Goal: Task Accomplishment & Management: Complete application form

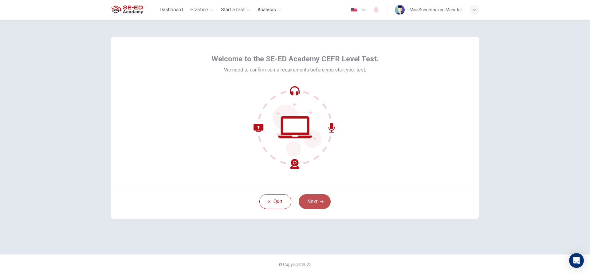
click at [321, 203] on icon "button" at bounding box center [322, 202] width 4 height 4
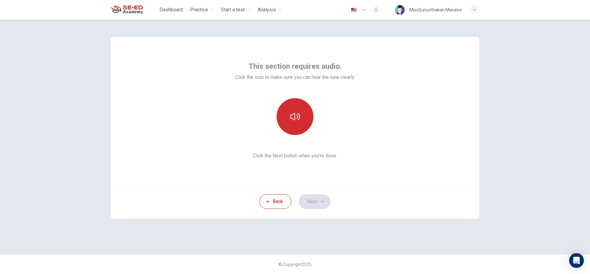
click at [301, 120] on button "button" at bounding box center [294, 116] width 37 height 37
click at [303, 122] on button "button" at bounding box center [294, 116] width 37 height 37
click at [296, 102] on button "button" at bounding box center [294, 116] width 37 height 37
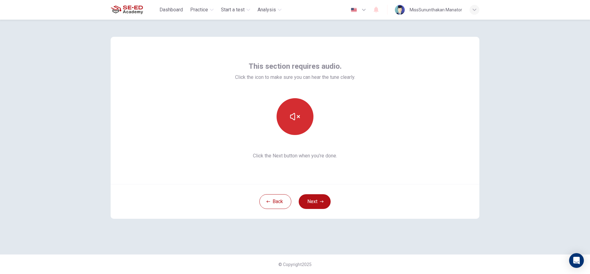
click at [296, 102] on button "button" at bounding box center [294, 116] width 37 height 37
click at [292, 111] on button "button" at bounding box center [294, 116] width 37 height 37
click at [325, 203] on button "Next" at bounding box center [315, 201] width 32 height 15
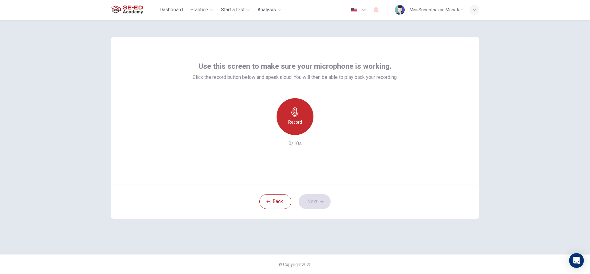
click at [303, 115] on div "Record" at bounding box center [294, 116] width 37 height 37
click at [320, 129] on icon "button" at bounding box center [323, 130] width 6 height 6
click at [324, 129] on icon "button" at bounding box center [323, 130] width 6 height 6
click at [322, 199] on button "Next" at bounding box center [315, 201] width 32 height 15
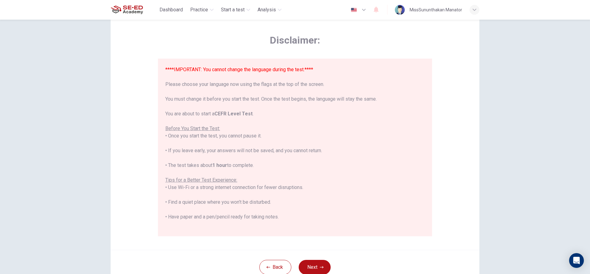
scroll to position [31, 0]
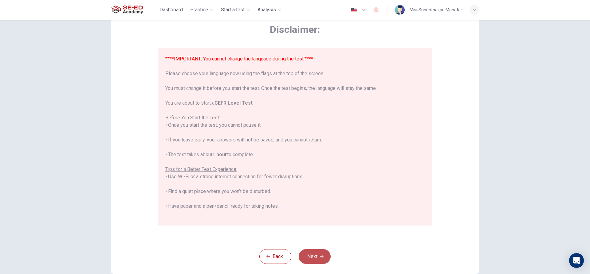
click at [300, 255] on button "Next" at bounding box center [315, 256] width 32 height 15
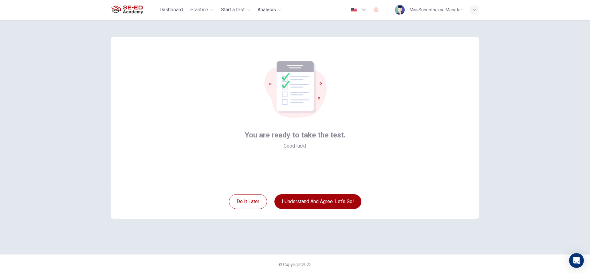
click at [311, 204] on button "I understand and agree. Let’s go!" at bounding box center [317, 201] width 87 height 15
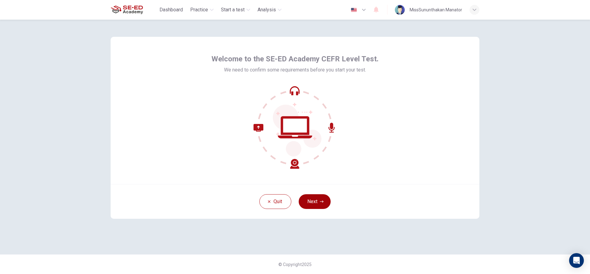
click at [317, 201] on button "Next" at bounding box center [315, 201] width 32 height 15
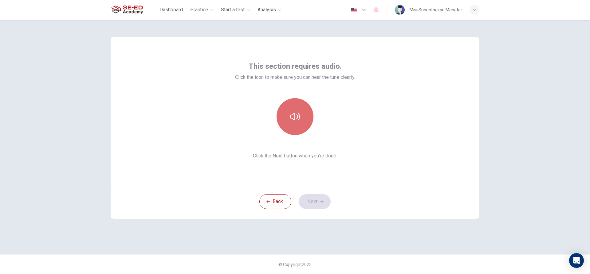
click at [297, 109] on button "button" at bounding box center [294, 116] width 37 height 37
click at [318, 198] on button "Next" at bounding box center [315, 201] width 32 height 15
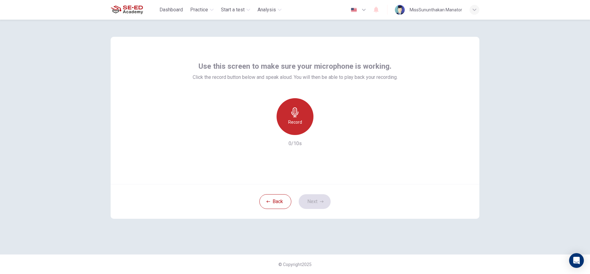
click at [294, 123] on h6 "Record" at bounding box center [295, 122] width 14 height 7
click at [322, 129] on icon "button" at bounding box center [323, 130] width 3 height 4
click at [320, 128] on icon "button" at bounding box center [323, 130] width 6 height 6
click at [319, 198] on button "Next" at bounding box center [315, 201] width 32 height 15
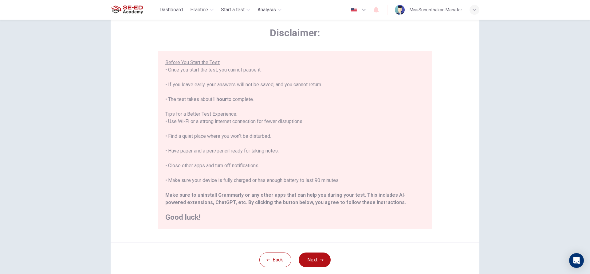
scroll to position [67, 0]
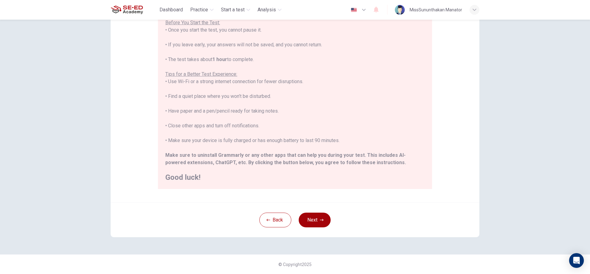
click at [311, 219] on button "Next" at bounding box center [315, 220] width 32 height 15
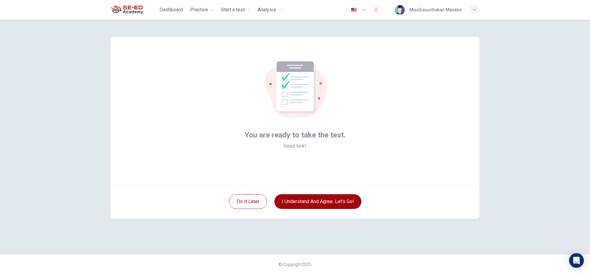
scroll to position [0, 0]
click at [336, 198] on button "I understand and agree. Let’s go!" at bounding box center [317, 201] width 87 height 15
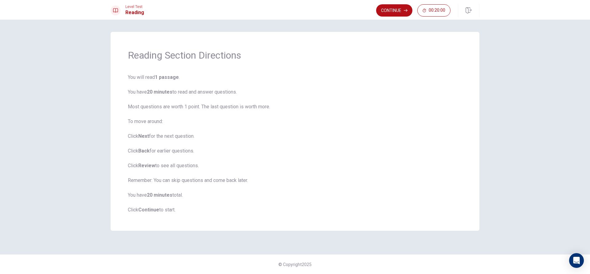
click at [391, 11] on button "Continue" at bounding box center [394, 10] width 36 height 12
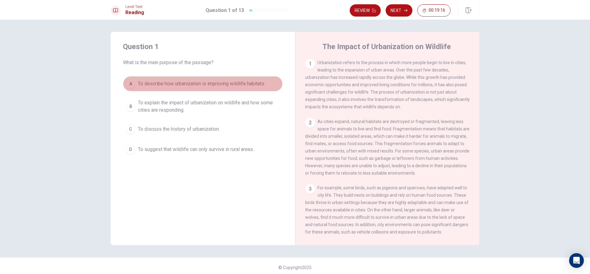
click at [132, 84] on div "A" at bounding box center [131, 84] width 10 height 10
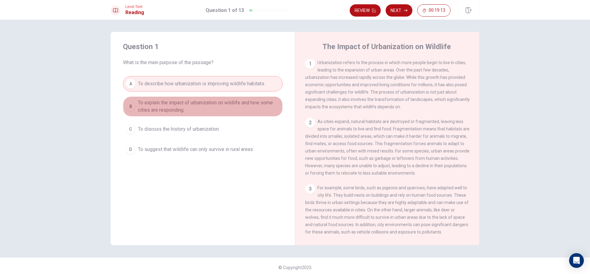
click at [188, 105] on span "To explain the impact of urbanization on wildlife and how some cities are respo…" at bounding box center [209, 106] width 142 height 15
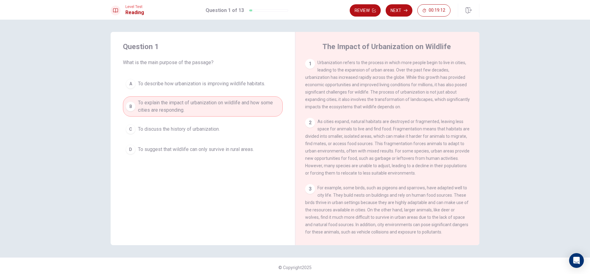
click at [185, 133] on button "C To discuss the history of urbanization." at bounding box center [203, 129] width 160 height 15
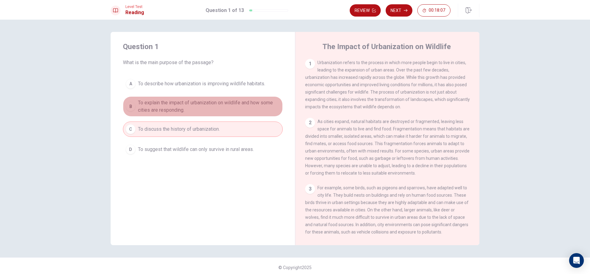
click at [201, 102] on span "To explain the impact of urbanization on wildlife and how some cities are respo…" at bounding box center [209, 106] width 142 height 15
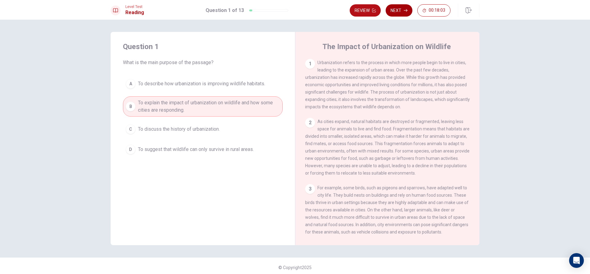
click at [405, 10] on icon "button" at bounding box center [406, 11] width 4 height 4
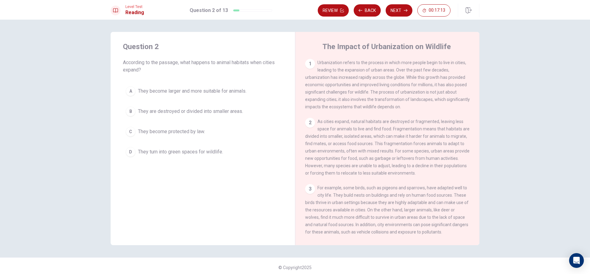
click at [228, 110] on span "They are destroyed or divided into smaller areas." at bounding box center [190, 111] width 105 height 7
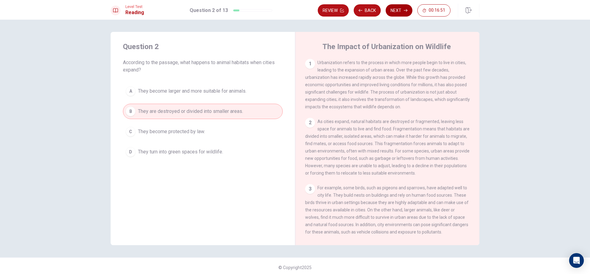
click at [394, 11] on button "Next" at bounding box center [398, 10] width 27 height 12
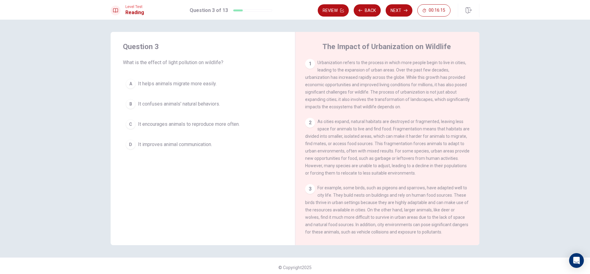
click at [127, 102] on div "B" at bounding box center [131, 104] width 10 height 10
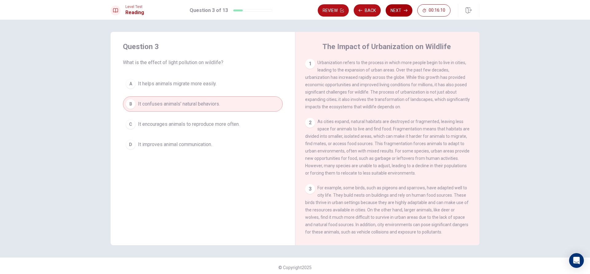
click at [404, 11] on icon "button" at bounding box center [406, 11] width 4 height 4
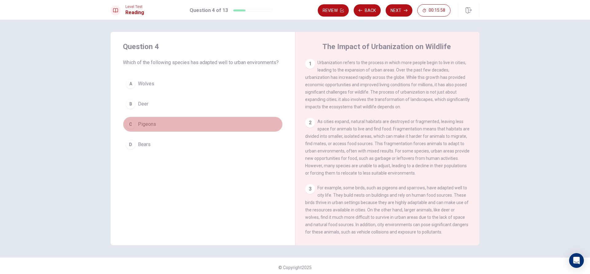
click at [128, 121] on div "C" at bounding box center [131, 124] width 10 height 10
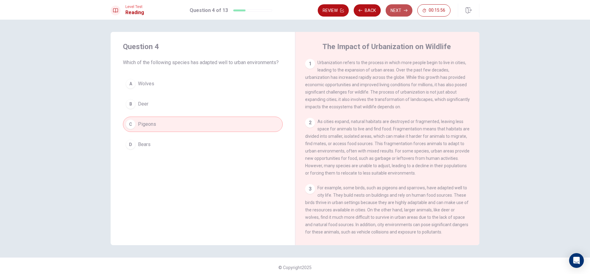
click at [394, 11] on button "Next" at bounding box center [398, 10] width 27 height 12
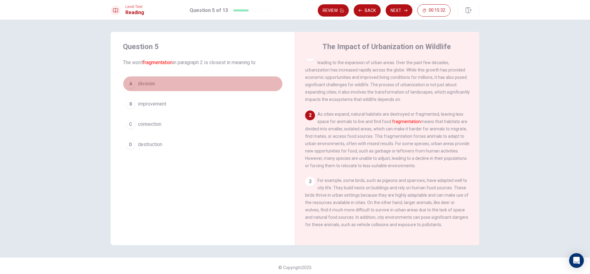
click at [127, 81] on div "A" at bounding box center [131, 84] width 10 height 10
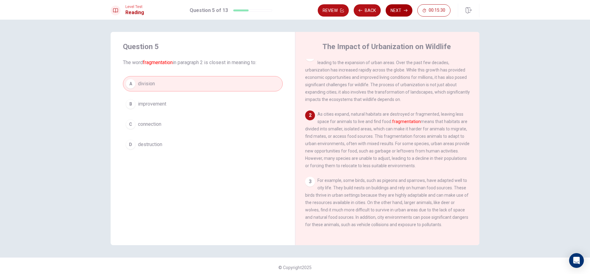
click at [398, 8] on button "Next" at bounding box center [398, 10] width 27 height 12
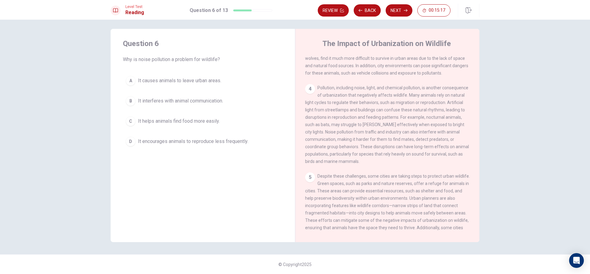
scroll to position [190, 0]
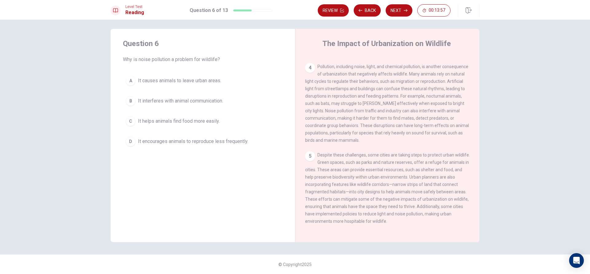
click at [134, 98] on button "B It interferes with animal communication." at bounding box center [203, 100] width 160 height 15
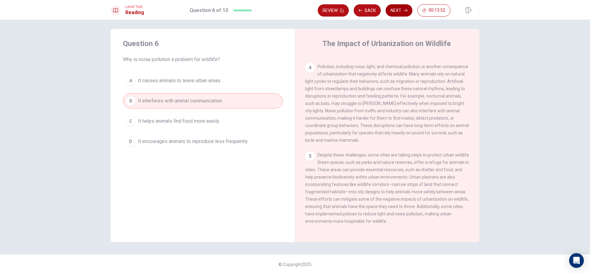
click at [400, 8] on button "Next" at bounding box center [398, 10] width 27 height 12
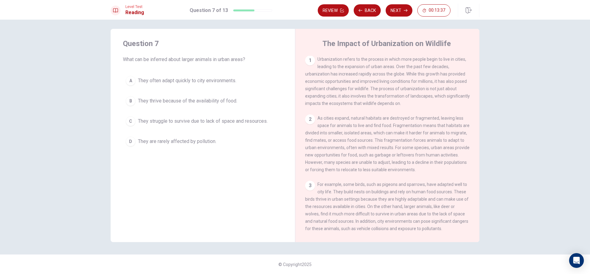
scroll to position [0, 0]
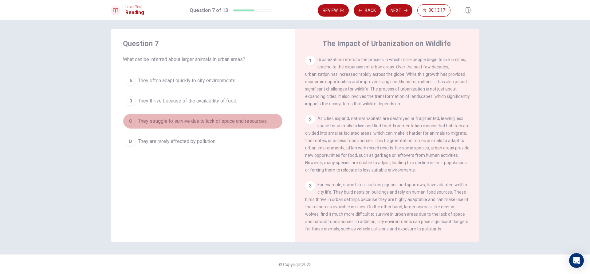
click at [134, 120] on button "C They struggle to survive due to lack of space and resources." at bounding box center [203, 121] width 160 height 15
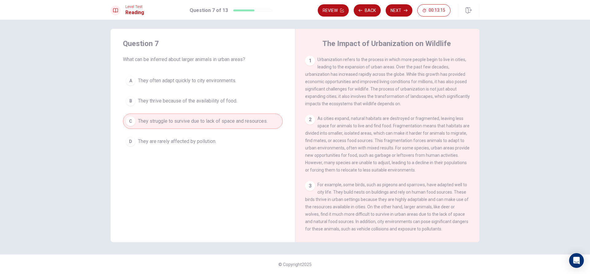
click at [394, 4] on div "Review Back Next 00:13:15" at bounding box center [399, 11] width 162 height 14
click at [397, 7] on button "Next" at bounding box center [398, 10] width 27 height 12
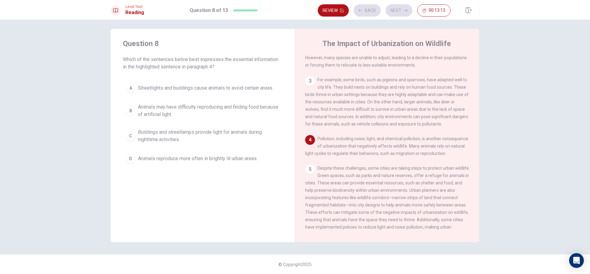
scroll to position [107, 0]
click at [130, 108] on div "B" at bounding box center [131, 111] width 10 height 10
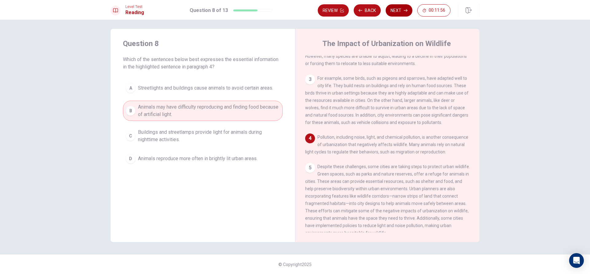
click at [401, 8] on button "Next" at bounding box center [398, 10] width 27 height 12
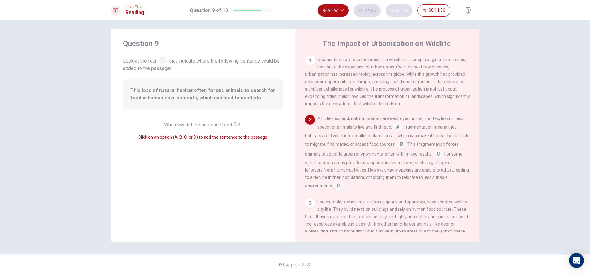
scroll to position [22, 0]
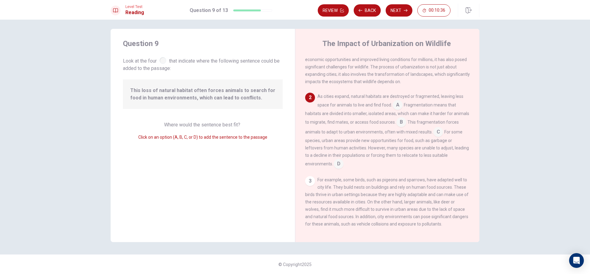
click at [406, 124] on input at bounding box center [401, 123] width 10 height 10
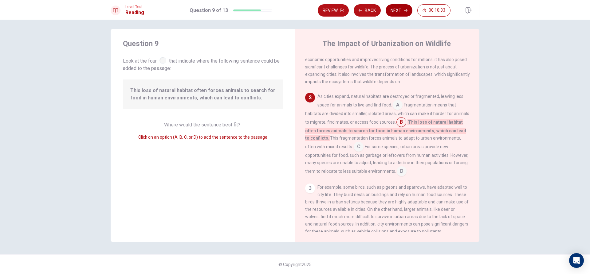
click at [398, 7] on button "Next" at bounding box center [398, 10] width 27 height 12
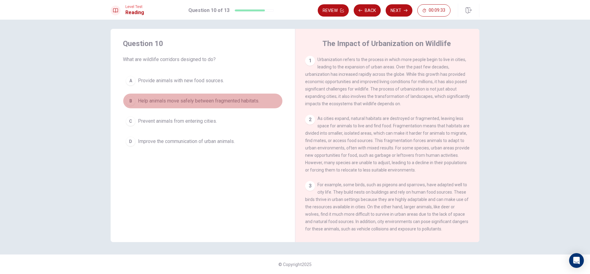
click at [130, 100] on div "B" at bounding box center [131, 101] width 10 height 10
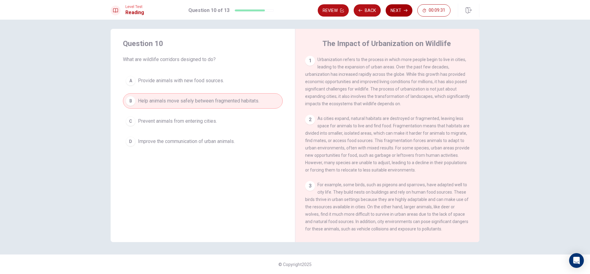
click at [401, 10] on button "Next" at bounding box center [398, 10] width 27 height 12
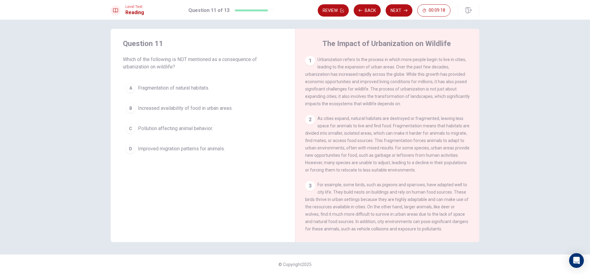
click at [132, 108] on div "B" at bounding box center [131, 108] width 10 height 10
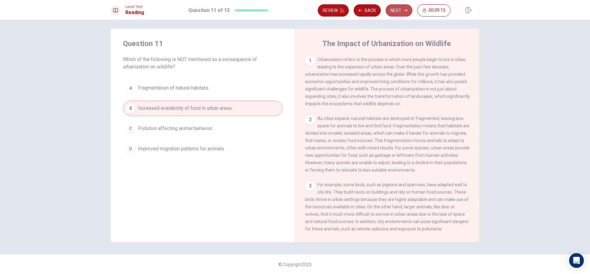
click at [393, 10] on button "Next" at bounding box center [398, 10] width 27 height 12
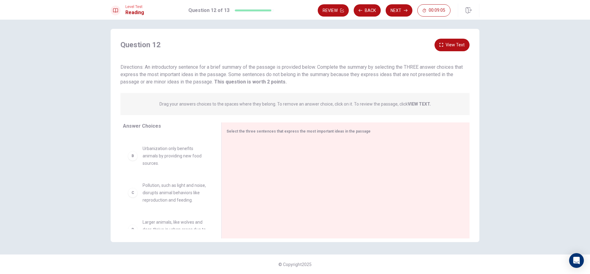
scroll to position [0, 0]
click at [132, 159] on div "A" at bounding box center [133, 155] width 10 height 10
click at [148, 159] on span "Urbanization destroys or fragments natural habitats, forcing animals to adapt t…" at bounding box center [175, 154] width 64 height 29
drag, startPoint x: 133, startPoint y: 155, endPoint x: 237, endPoint y: 146, distance: 104.5
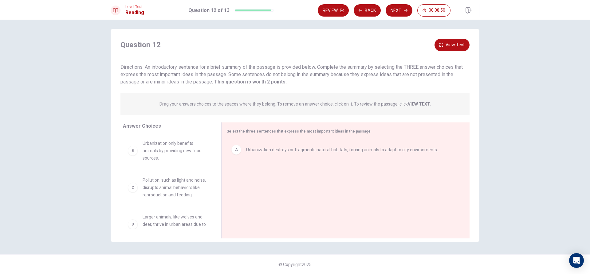
scroll to position [31, 0]
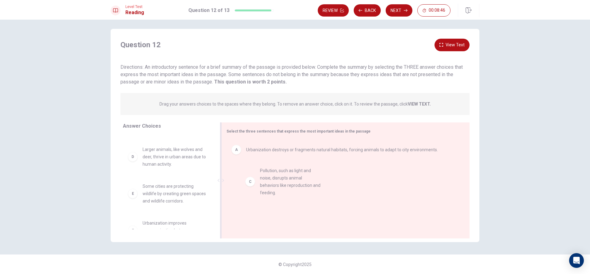
drag, startPoint x: 134, startPoint y: 163, endPoint x: 254, endPoint y: 185, distance: 122.3
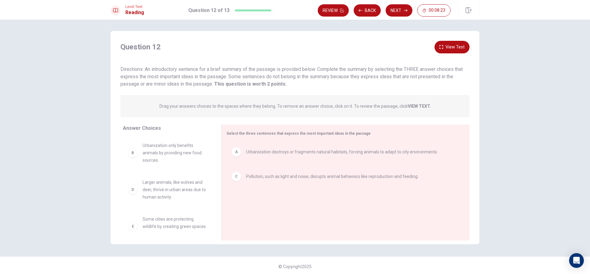
scroll to position [0, 0]
drag, startPoint x: 134, startPoint y: 155, endPoint x: 246, endPoint y: 204, distance: 121.8
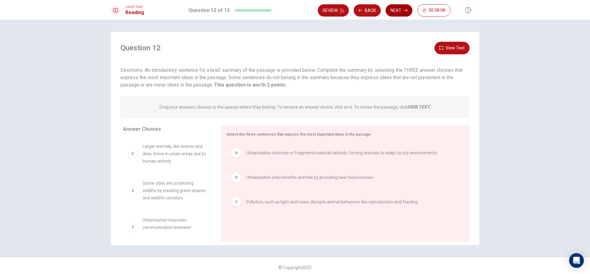
click at [393, 7] on button "Next" at bounding box center [398, 10] width 27 height 12
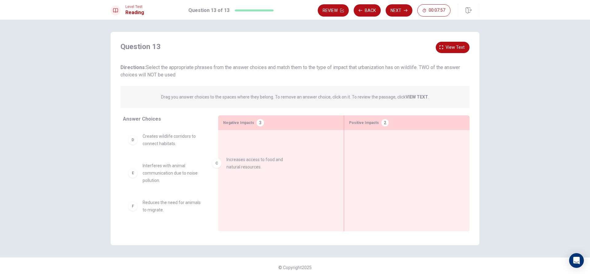
scroll to position [59, 0]
drag, startPoint x: 133, startPoint y: 141, endPoint x: 366, endPoint y: 160, distance: 234.2
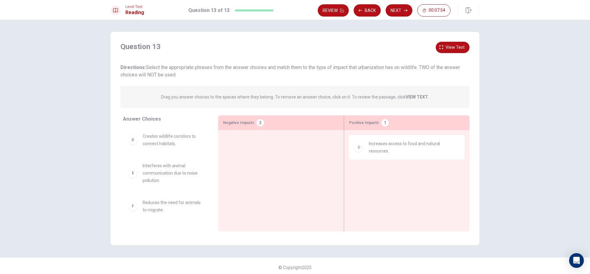
scroll to position [58, 0]
drag, startPoint x: 135, startPoint y: 148, endPoint x: 366, endPoint y: 184, distance: 234.0
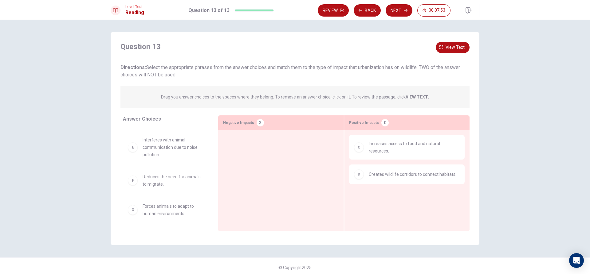
scroll to position [55, 0]
drag, startPoint x: 138, startPoint y: 214, endPoint x: 271, endPoint y: 162, distance: 142.9
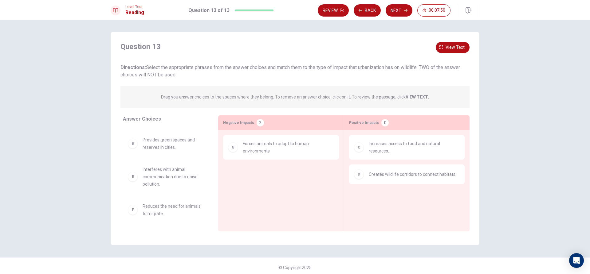
scroll to position [26, 0]
drag, startPoint x: 133, startPoint y: 214, endPoint x: 264, endPoint y: 184, distance: 135.1
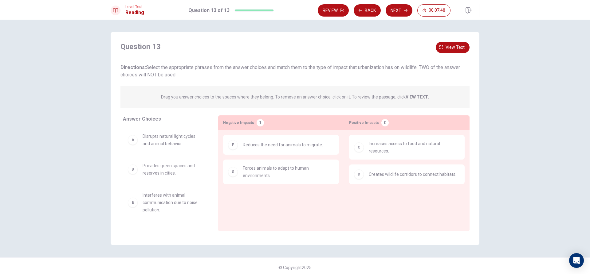
scroll to position [0, 0]
drag, startPoint x: 133, startPoint y: 170, endPoint x: 378, endPoint y: 204, distance: 247.7
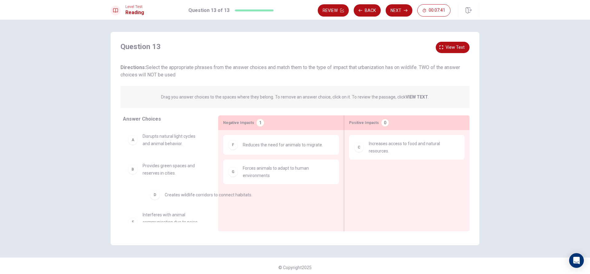
drag, startPoint x: 368, startPoint y: 178, endPoint x: 162, endPoint y: 201, distance: 207.5
drag, startPoint x: 140, startPoint y: 175, endPoint x: 381, endPoint y: 185, distance: 241.0
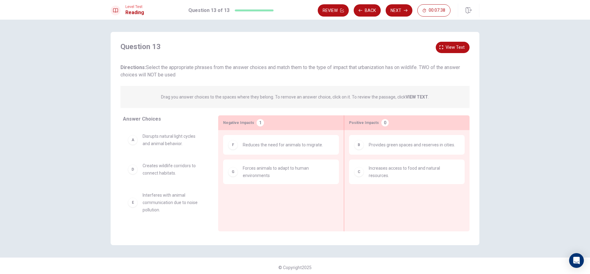
scroll to position [3, 0]
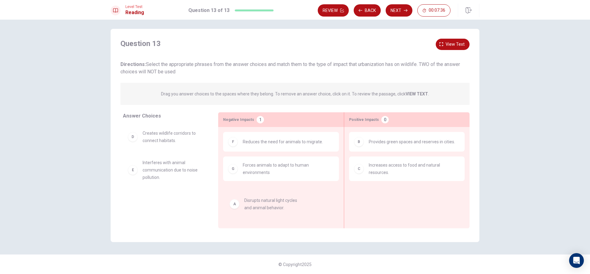
drag, startPoint x: 155, startPoint y: 135, endPoint x: 253, endPoint y: 193, distance: 114.3
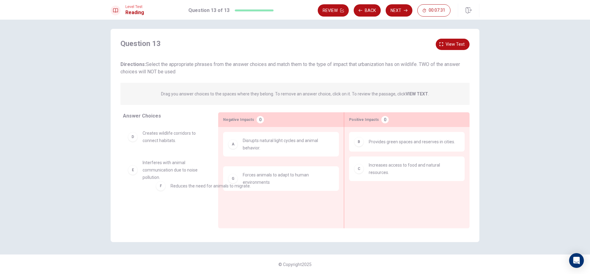
drag, startPoint x: 250, startPoint y: 175, endPoint x: 170, endPoint y: 200, distance: 83.2
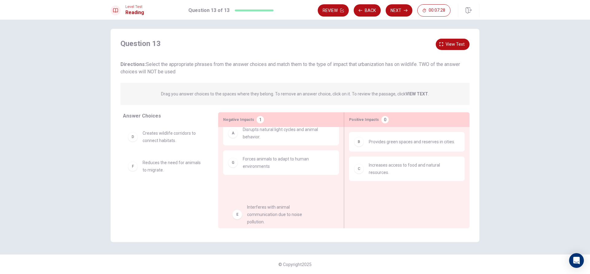
drag, startPoint x: 146, startPoint y: 170, endPoint x: 253, endPoint y: 213, distance: 115.5
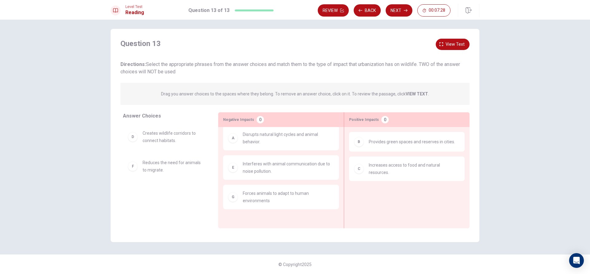
scroll to position [6, 0]
click at [390, 10] on button "Next" at bounding box center [398, 10] width 27 height 12
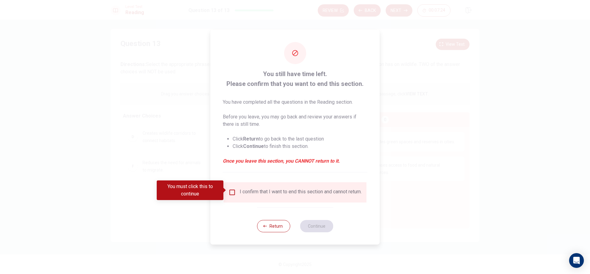
click at [226, 184] on div "You must click this to continue" at bounding box center [192, 191] width 71 height 20
click at [230, 190] on input "You must click this to continue" at bounding box center [231, 192] width 7 height 7
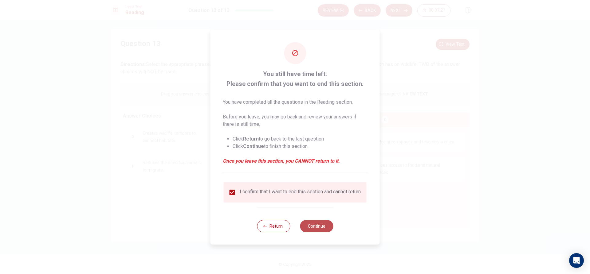
click at [329, 227] on button "Continue" at bounding box center [316, 226] width 33 height 12
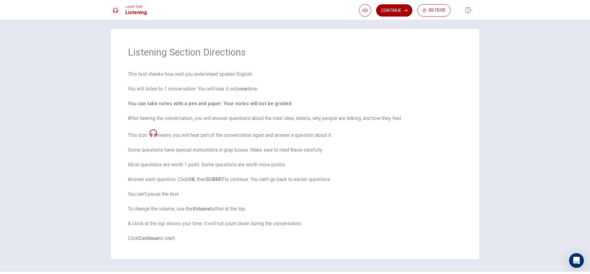
click at [400, 8] on button "Continue" at bounding box center [394, 10] width 36 height 12
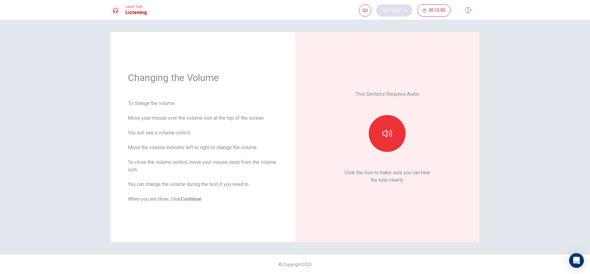
scroll to position [0, 0]
click at [380, 129] on button "button" at bounding box center [387, 133] width 37 height 37
click at [418, 126] on div at bounding box center [387, 133] width 66 height 37
click at [397, 129] on button "button" at bounding box center [387, 133] width 37 height 37
click at [397, 130] on button "button" at bounding box center [387, 133] width 37 height 37
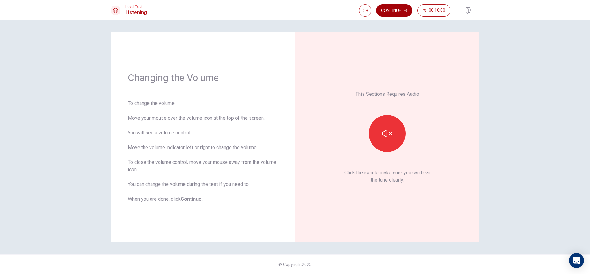
click at [393, 6] on button "Continue" at bounding box center [394, 10] width 36 height 12
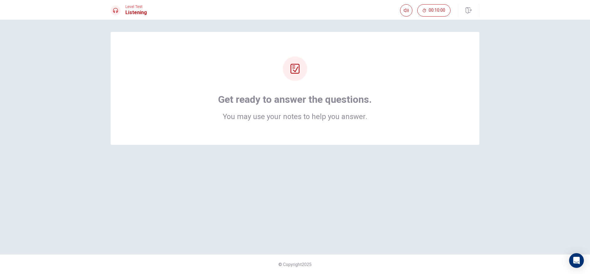
click at [295, 68] on icon at bounding box center [294, 69] width 9 height 10
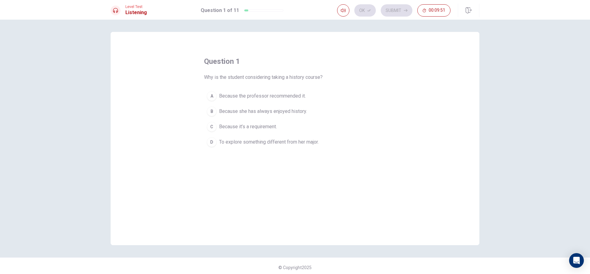
click at [211, 92] on div "A" at bounding box center [212, 96] width 10 height 10
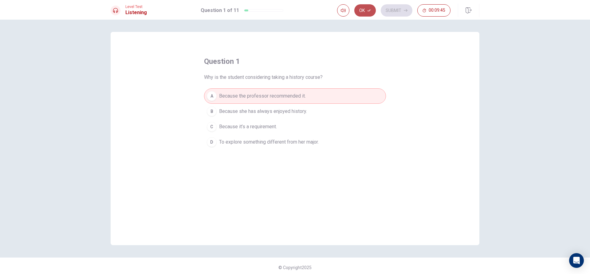
click at [365, 6] on button "Ok" at bounding box center [364, 10] width 21 height 12
click at [392, 7] on button "Submit" at bounding box center [397, 10] width 32 height 12
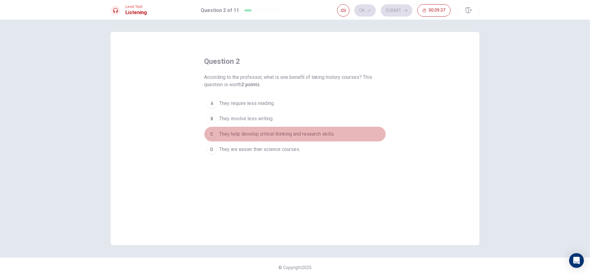
click at [209, 134] on div "C" at bounding box center [212, 134] width 10 height 10
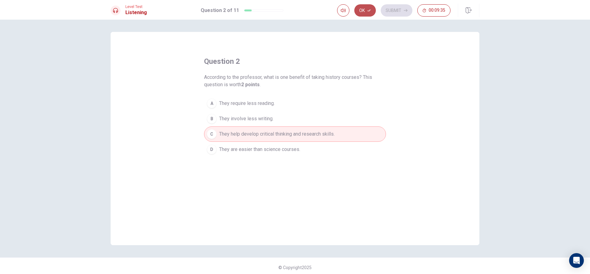
click at [366, 9] on button "Ok" at bounding box center [364, 10] width 21 height 12
click at [399, 9] on button "Submit" at bounding box center [397, 10] width 32 height 12
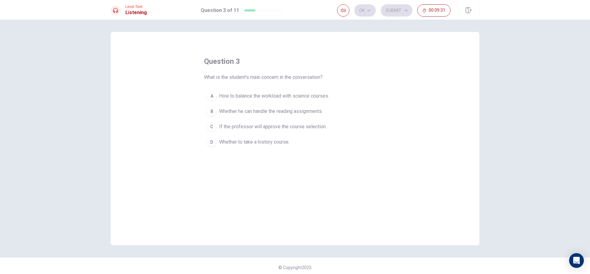
click at [209, 93] on div "A" at bounding box center [212, 96] width 10 height 10
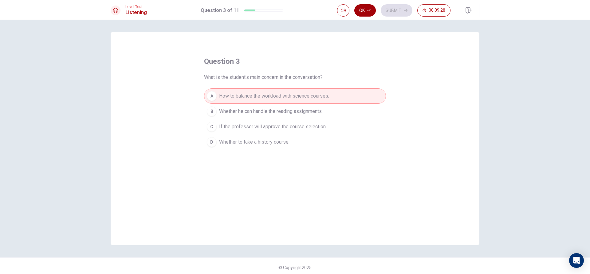
click at [373, 6] on button "Ok" at bounding box center [364, 10] width 21 height 12
click at [392, 8] on button "Submit" at bounding box center [397, 10] width 32 height 12
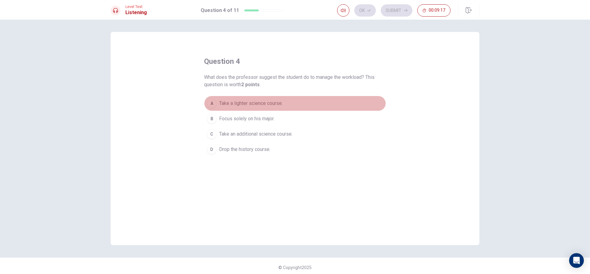
click at [211, 101] on div "A" at bounding box center [212, 104] width 10 height 10
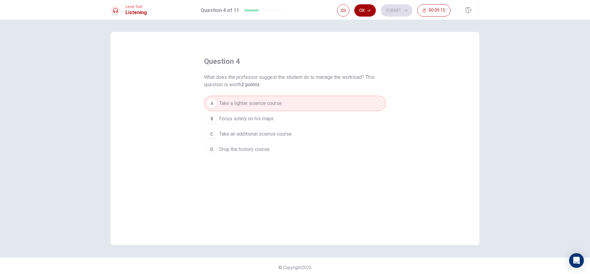
click at [358, 8] on button "Ok" at bounding box center [364, 10] width 21 height 12
click at [391, 9] on button "Submit" at bounding box center [397, 10] width 32 height 12
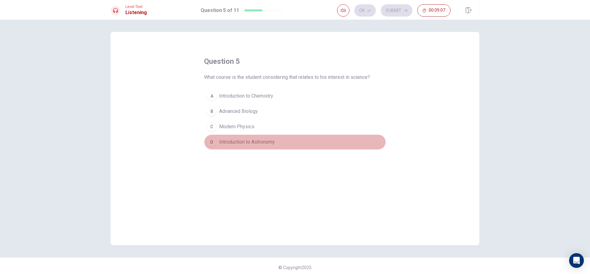
click at [208, 141] on div "D" at bounding box center [212, 142] width 10 height 10
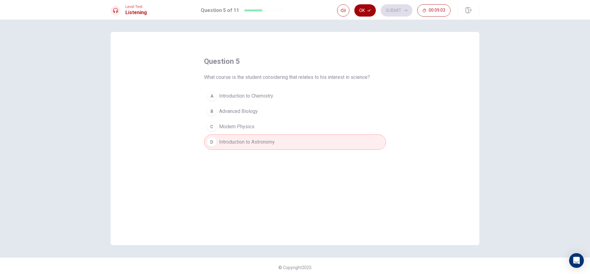
click at [360, 8] on button "Ok" at bounding box center [364, 10] width 21 height 12
click at [393, 6] on button "Submit" at bounding box center [397, 10] width 32 height 12
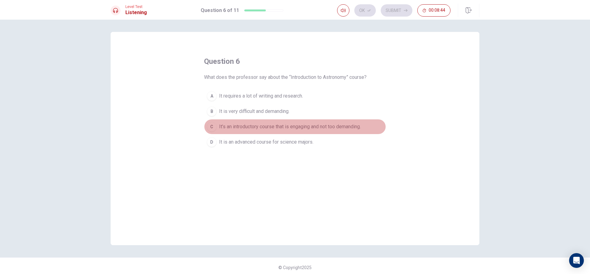
click at [212, 122] on div "C" at bounding box center [212, 127] width 10 height 10
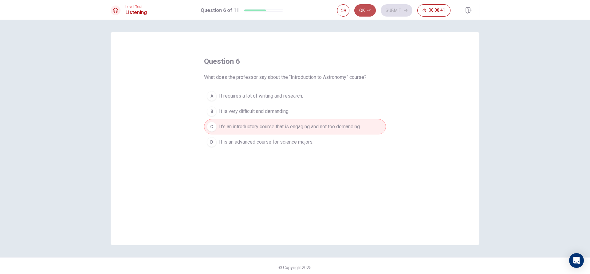
click at [365, 11] on button "Ok" at bounding box center [364, 10] width 21 height 12
click at [397, 6] on button "Submit" at bounding box center [397, 10] width 32 height 12
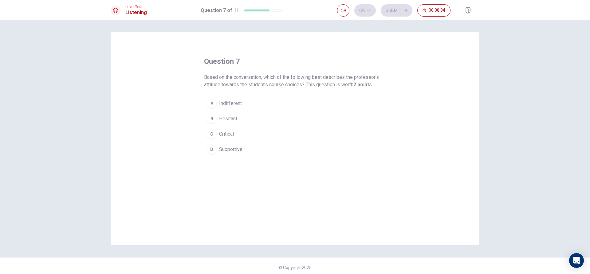
click at [208, 147] on div "D" at bounding box center [212, 150] width 10 height 10
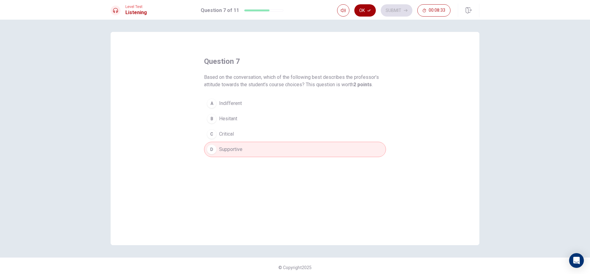
click at [359, 7] on button "Ok" at bounding box center [364, 10] width 21 height 12
click at [392, 10] on button "Submit" at bounding box center [397, 10] width 32 height 12
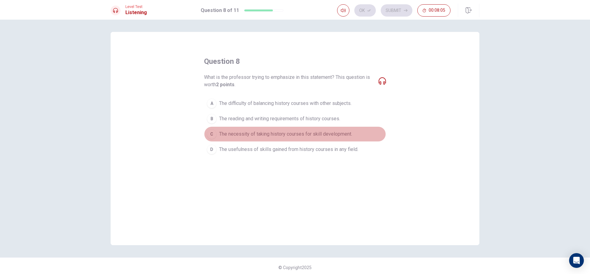
click at [211, 131] on div "C" at bounding box center [212, 134] width 10 height 10
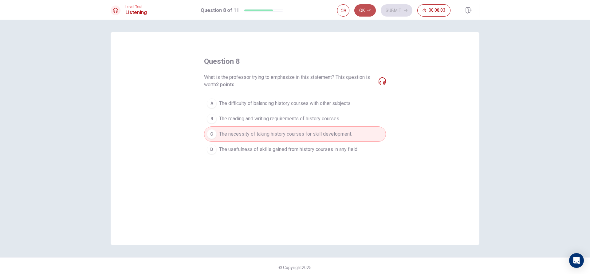
click at [363, 10] on button "Ok" at bounding box center [364, 10] width 21 height 12
click at [402, 8] on button "Submit" at bounding box center [397, 10] width 32 height 12
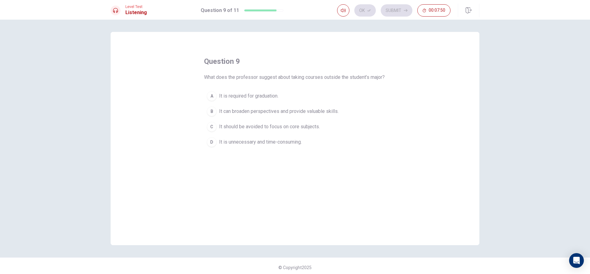
click at [212, 113] on button "B It can broaden perspectives and provide valuable skills." at bounding box center [295, 111] width 182 height 15
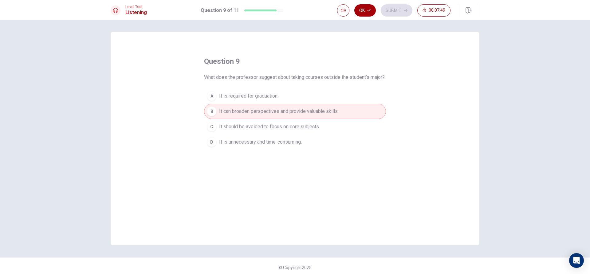
click at [360, 6] on button "Ok" at bounding box center [364, 10] width 21 height 12
click at [397, 7] on button "Submit" at bounding box center [397, 10] width 32 height 12
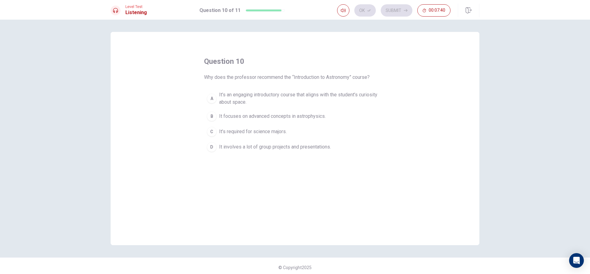
click at [212, 97] on div "A" at bounding box center [212, 99] width 10 height 10
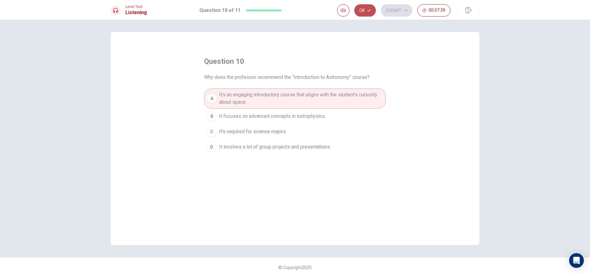
click at [357, 9] on button "Ok" at bounding box center [364, 10] width 21 height 12
click at [392, 9] on button "Submit" at bounding box center [397, 10] width 32 height 12
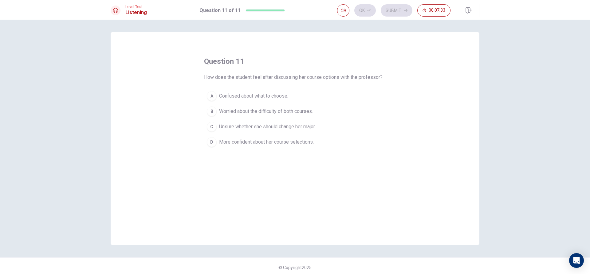
click at [211, 138] on div "D" at bounding box center [212, 142] width 10 height 10
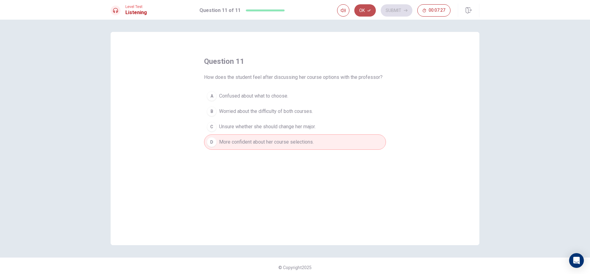
click at [362, 9] on button "Ok" at bounding box center [364, 10] width 21 height 12
click at [392, 10] on button "Submit" at bounding box center [397, 10] width 32 height 12
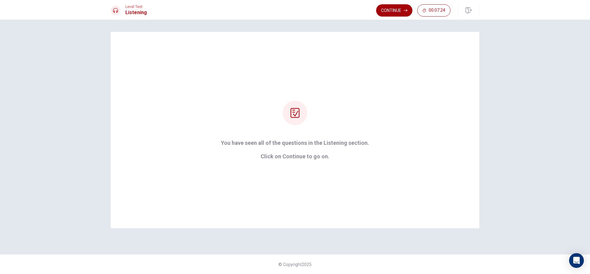
click at [384, 6] on button "Continue" at bounding box center [394, 10] width 36 height 12
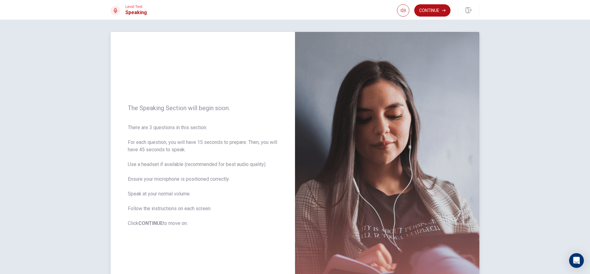
scroll to position [31, 0]
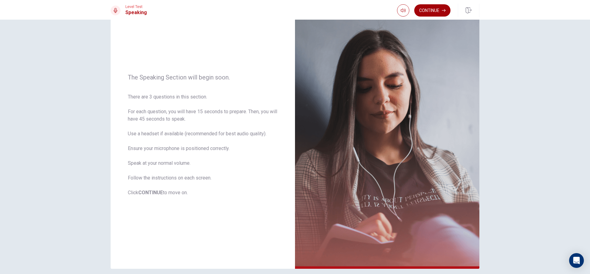
click at [435, 11] on button "Continue" at bounding box center [432, 10] width 36 height 12
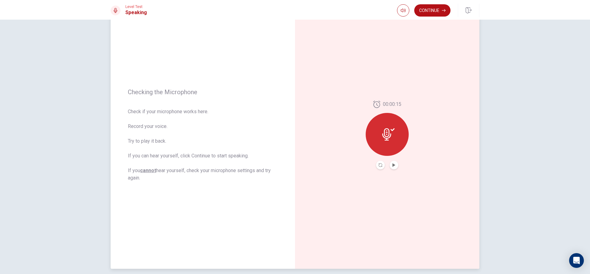
click at [391, 162] on button "Play Audio" at bounding box center [393, 165] width 9 height 9
click at [380, 166] on icon "Record Again" at bounding box center [380, 165] width 4 height 4
click at [379, 137] on div "Stop Recording" at bounding box center [386, 138] width 43 height 43
click at [389, 137] on icon at bounding box center [388, 134] width 12 height 12
click at [392, 165] on icon "Play Audio" at bounding box center [393, 165] width 3 height 4
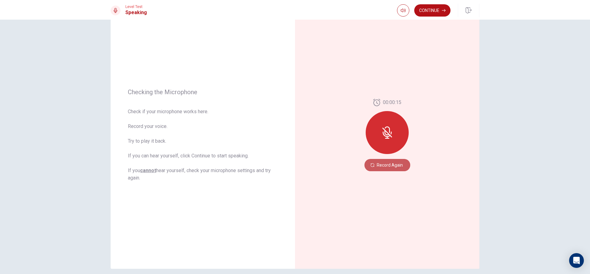
click at [392, 165] on button "Record Again" at bounding box center [387, 165] width 46 height 12
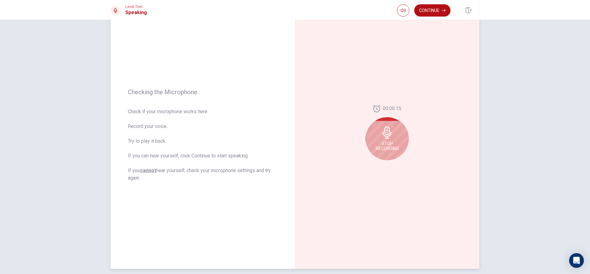
click at [385, 140] on div "Stop Recording" at bounding box center [386, 138] width 43 height 43
click at [388, 145] on div at bounding box center [386, 134] width 43 height 43
click at [394, 166] on icon "Play Audio" at bounding box center [394, 165] width 4 height 4
click at [388, 143] on div at bounding box center [386, 134] width 43 height 43
click at [393, 164] on icon "Play Audio" at bounding box center [394, 165] width 4 height 4
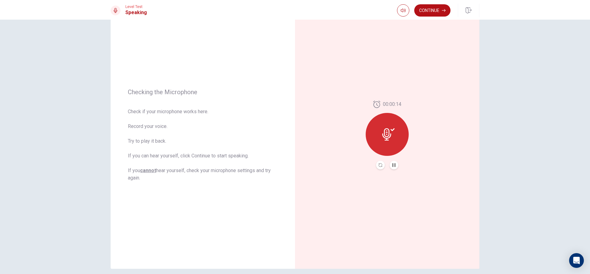
click at [388, 140] on icon at bounding box center [388, 134] width 12 height 12
click at [379, 167] on button "Record Again" at bounding box center [387, 165] width 46 height 12
click at [389, 139] on div "Stop Recording" at bounding box center [386, 138] width 43 height 43
click at [392, 166] on icon "Play Audio" at bounding box center [393, 165] width 3 height 4
drag, startPoint x: 376, startPoint y: 166, endPoint x: 382, endPoint y: 164, distance: 6.2
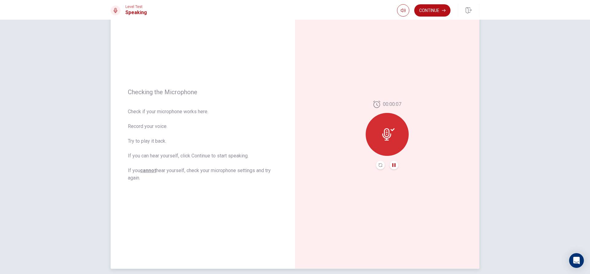
click at [378, 165] on button "Record Again" at bounding box center [380, 165] width 9 height 9
click at [392, 147] on span "Stop Recording" at bounding box center [387, 146] width 23 height 10
click at [390, 162] on button "Play Audio" at bounding box center [393, 165] width 9 height 9
click at [379, 162] on button "Record Again" at bounding box center [380, 165] width 9 height 9
click at [379, 138] on div "Stop Recording" at bounding box center [386, 138] width 43 height 43
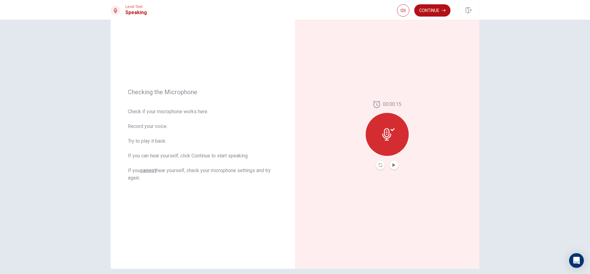
click at [390, 165] on button "Play Audio" at bounding box center [393, 165] width 9 height 9
click at [382, 131] on icon at bounding box center [386, 134] width 9 height 12
drag, startPoint x: 371, startPoint y: 163, endPoint x: 386, endPoint y: 169, distance: 16.0
click at [377, 166] on div "00:00:15" at bounding box center [386, 135] width 43 height 69
click at [376, 166] on button "Record Again" at bounding box center [380, 165] width 9 height 9
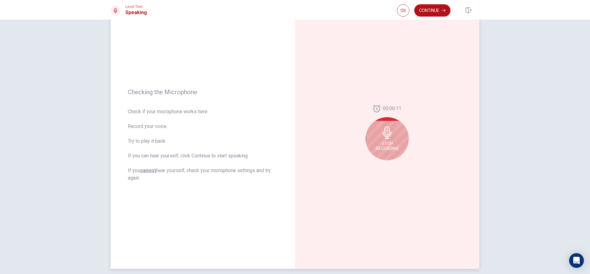
click at [392, 135] on div "Stop Recording" at bounding box center [386, 138] width 43 height 43
click at [390, 162] on button "Play Audio" at bounding box center [393, 165] width 9 height 9
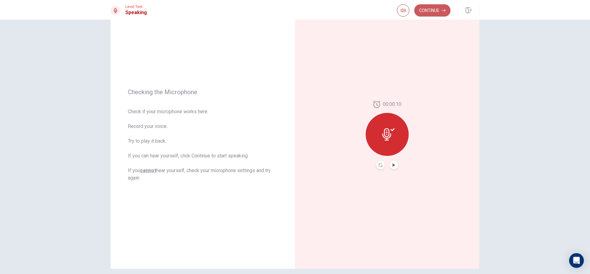
drag, startPoint x: 430, startPoint y: 9, endPoint x: 421, endPoint y: 12, distance: 9.5
click at [431, 10] on button "Continue" at bounding box center [432, 10] width 36 height 12
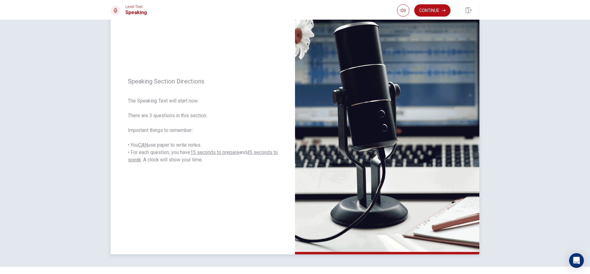
scroll to position [57, 0]
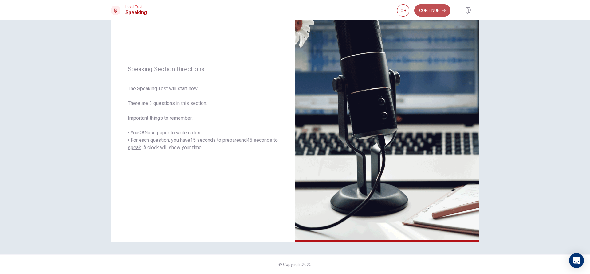
click at [432, 11] on button "Continue" at bounding box center [432, 10] width 36 height 12
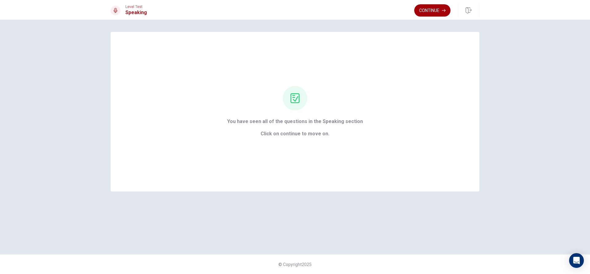
click at [430, 6] on button "Continue" at bounding box center [432, 10] width 36 height 12
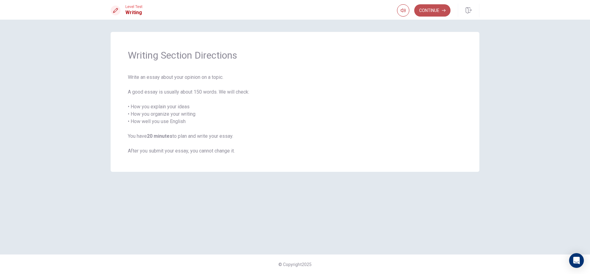
click at [437, 8] on button "Continue" at bounding box center [432, 10] width 36 height 12
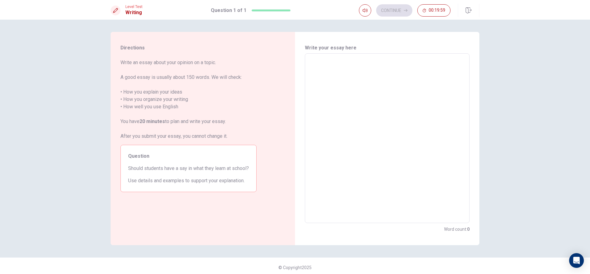
click at [361, 81] on textarea at bounding box center [387, 139] width 156 height 160
type textarea "I"
type textarea "x"
type textarea "I"
type textarea "x"
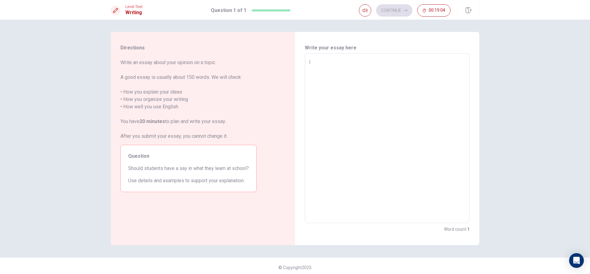
type textarea "I b"
type textarea "x"
type textarea "I be"
type textarea "x"
type textarea "I bel"
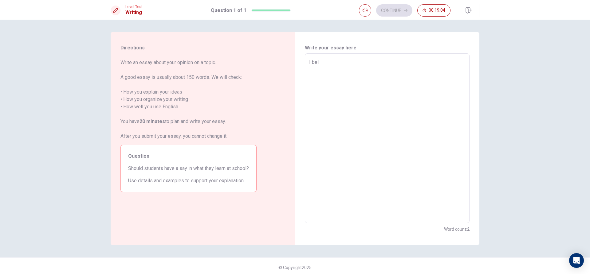
type textarea "x"
type textarea "I beli"
type textarea "x"
type textarea "I belie"
type textarea "x"
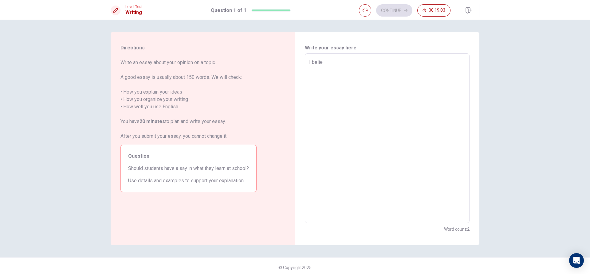
type textarea "I believ"
type textarea "x"
type textarea "I believe"
type textarea "x"
type textarea "I believe"
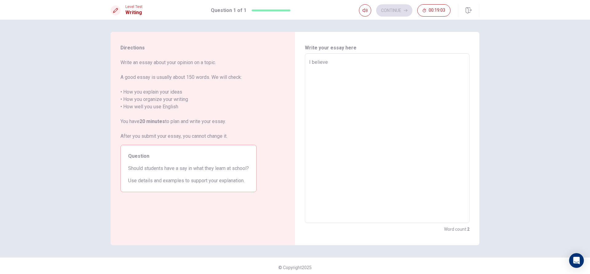
type textarea "x"
type textarea "I believe s"
type textarea "x"
type textarea "I believe st"
type textarea "x"
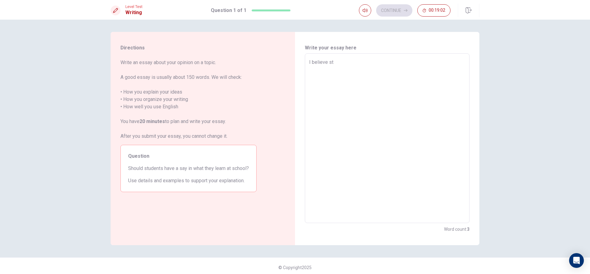
type textarea "I believe stu"
type textarea "x"
type textarea "I believe stud"
type textarea "x"
type textarea "I believe stude"
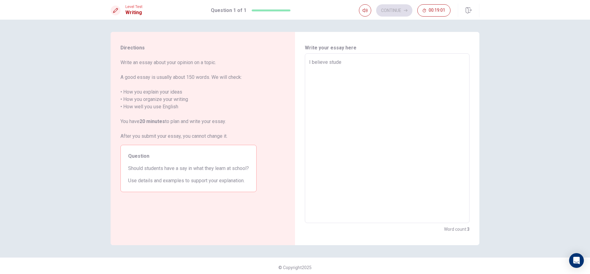
type textarea "x"
type textarea "I believe studen"
type textarea "x"
type textarea "I believe student"
type textarea "x"
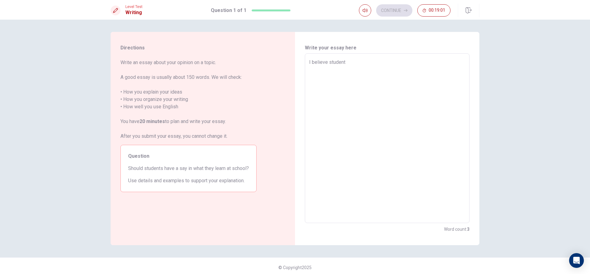
type textarea "I believe student"
type textarea "x"
type textarea "I believe student s"
type textarea "x"
type textarea "I believe student"
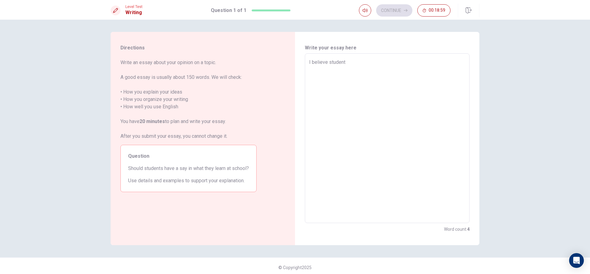
type textarea "x"
type textarea "I believe student"
type textarea "x"
type textarea "I believe students"
type textarea "x"
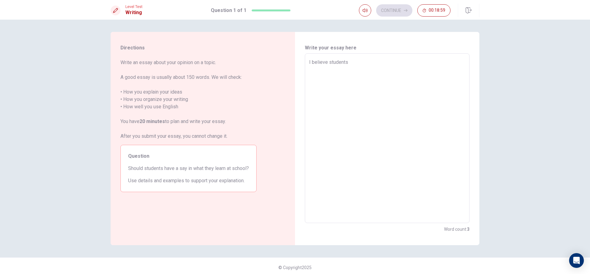
type textarea "I believe students"
type textarea "x"
type textarea "I believe students s"
type textarea "x"
type textarea "I believe students sh"
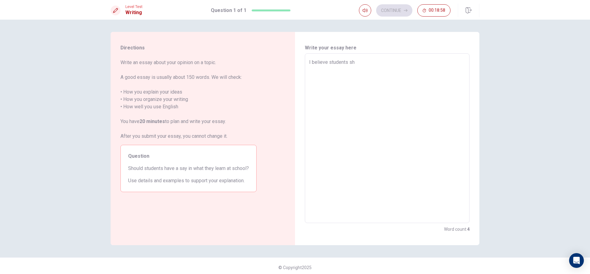
type textarea "x"
type textarea "I believe students sho"
type textarea "x"
type textarea "I believe students shou"
type textarea "x"
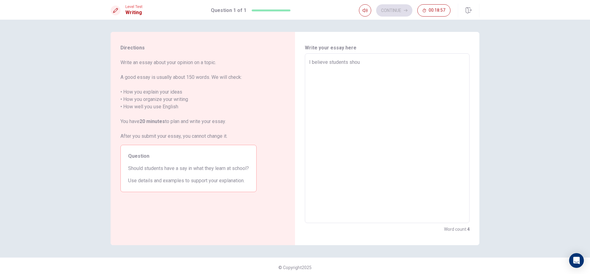
type textarea "I believe students shoul"
type textarea "x"
type textarea "I believe students should"
type textarea "x"
type textarea "I believe students should"
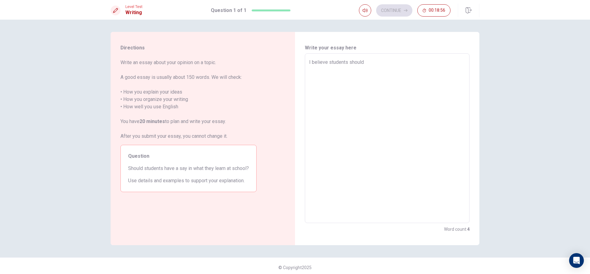
type textarea "x"
type textarea "I believe students should h"
type textarea "x"
type textarea "I believe students should ha"
type textarea "x"
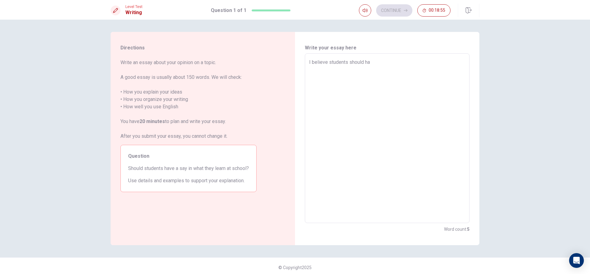
type textarea "I believe students should hav"
type textarea "x"
type textarea "I believe students should have"
type textarea "x"
type textarea "I believe students should have"
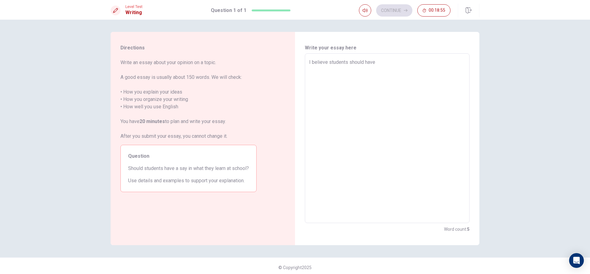
type textarea "x"
type textarea "I believe students should have s"
type textarea "x"
type textarea "I believe students should have"
type textarea "x"
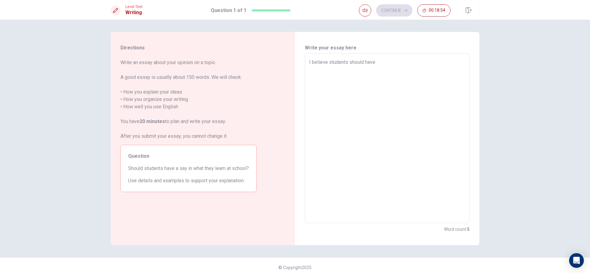
type textarea "I believe students should have a"
type textarea "x"
type textarea "I believe students should have a"
type textarea "x"
type textarea "I believe students should have a s"
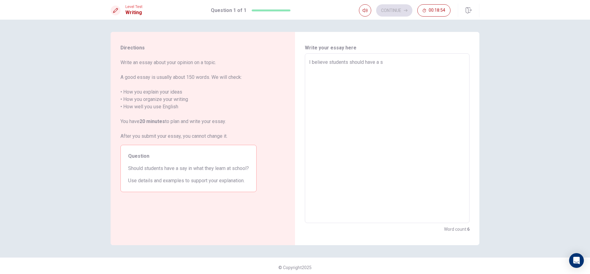
type textarea "x"
type textarea "I believe students should have a sa"
type textarea "x"
type textarea "I believe students should have a say"
type textarea "x"
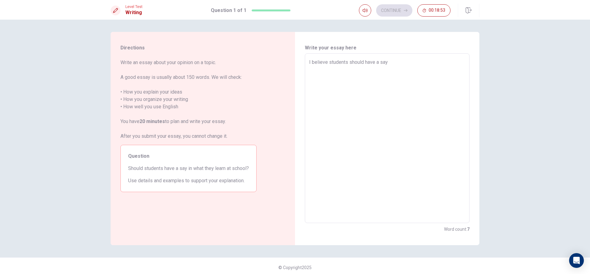
type textarea "I believe students should have a say"
type textarea "x"
type textarea "I believe students should have a say i"
type textarea "x"
type textarea "I believe students should have a say in"
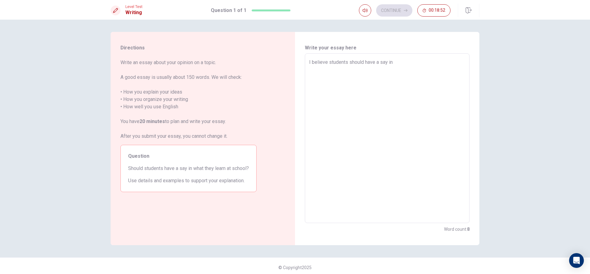
type textarea "x"
type textarea "I believe students should have a say in"
type textarea "x"
type textarea "I believe students should have a say in w"
type textarea "x"
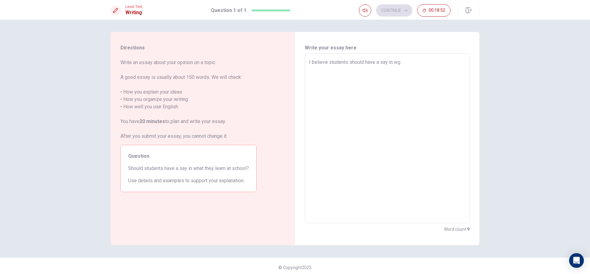
type textarea "I believe students should have a say in wgh"
type textarea "x"
type textarea "I believe students should have a say in wgha"
type textarea "x"
type textarea "I believe students should have a say in wghat"
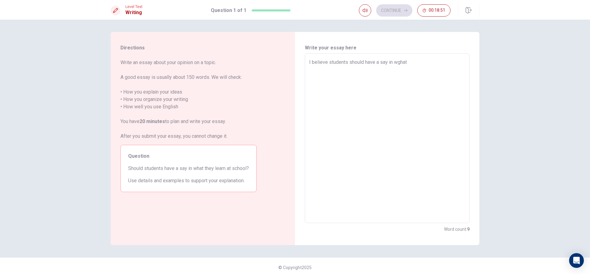
type textarea "x"
type textarea "I believe students should have a say in wgha"
type textarea "x"
type textarea "I believe students should have a say in wgh"
type textarea "x"
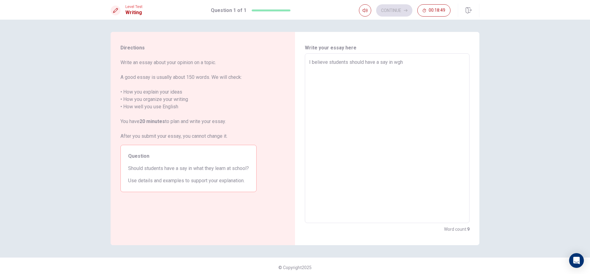
type textarea "I believe students should have a say in wg"
type textarea "x"
type textarea "I believe students should have a say in w"
type textarea "x"
type textarea "I believe students should have a say in wh"
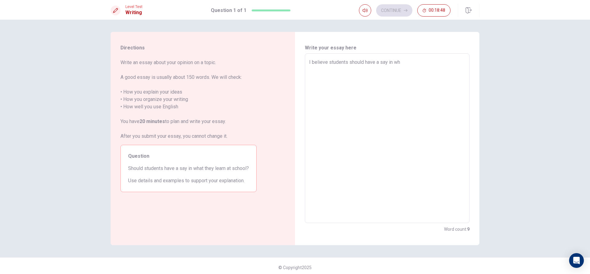
type textarea "x"
type textarea "I believe students should have a say in wha"
type textarea "x"
type textarea "I believe students should have a say in what"
type textarea "x"
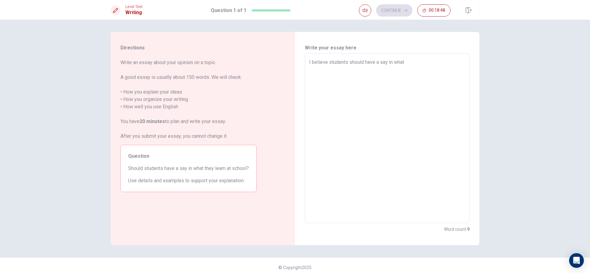
type textarea "I believe students should have a say in what"
type textarea "x"
type textarea "I believe students should have a say in what t"
type textarea "x"
type textarea "I believe students should have a say in what th"
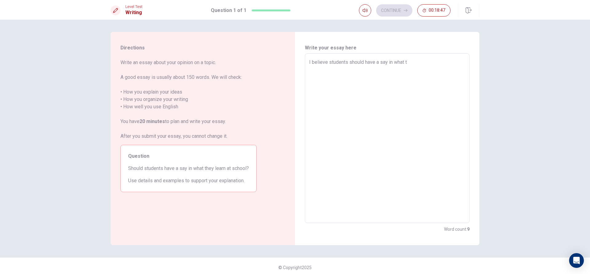
type textarea "x"
type textarea "I believe students should have a say in what the"
type textarea "x"
type textarea "I believe students should have a say in what they"
type textarea "x"
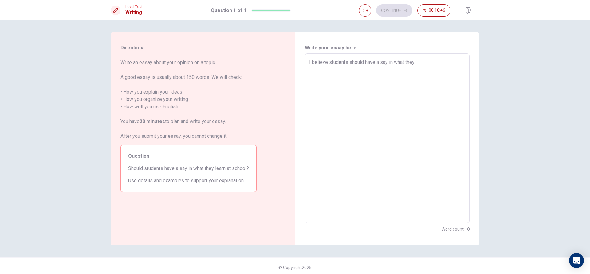
type textarea "I believe students should have a say in what they"
type textarea "x"
type textarea "I believe students should have a say in what they l"
type textarea "x"
type textarea "I believe students should have a say in what they le"
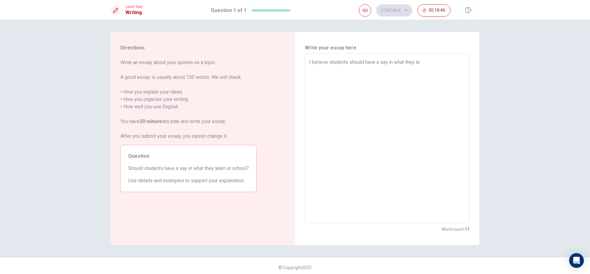
type textarea "x"
type textarea "I believe students should have a say in what they lea"
type textarea "x"
type textarea "I believe students should have a say in what they lear"
type textarea "x"
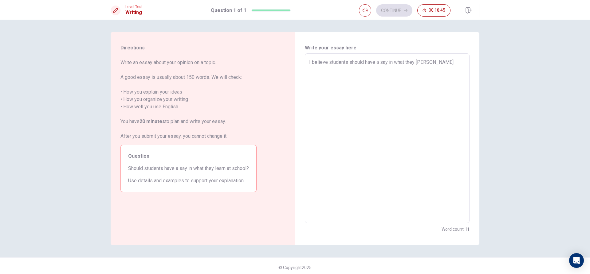
type textarea "I believe students should have a say in what they learn"
type textarea "x"
type textarea "I believe students should have a say in what they learn"
type textarea "x"
type textarea "I believe students should have a say in what they learn a"
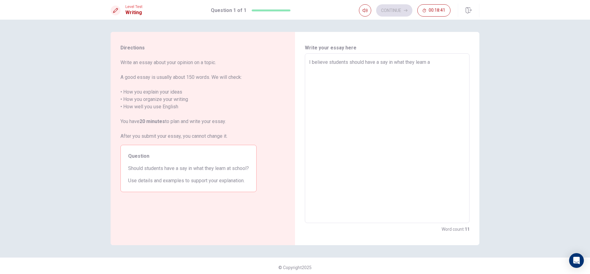
type textarea "x"
type textarea "I believe students should have a say in what they learn at"
type textarea "x"
type textarea "I believe students should have a say in what they learn at"
type textarea "x"
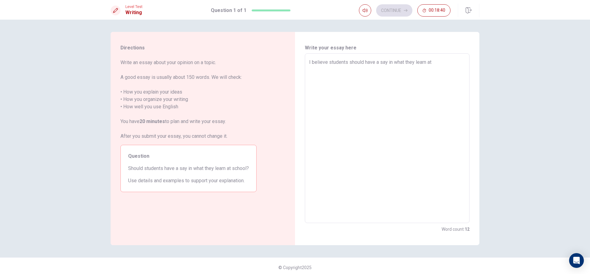
type textarea "I believe students should have a say in what they learn at s"
type textarea "x"
type textarea "I believe students should have a say in what they learn at sc"
type textarea "x"
type textarea "I believe students should have a say in what they learn at sch"
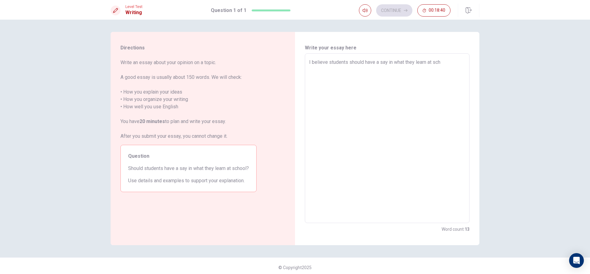
type textarea "x"
type textarea "I believe students should have a say in what they learn at scho"
type textarea "x"
type textarea "I believe students should have a say in what they learn at schoo"
type textarea "x"
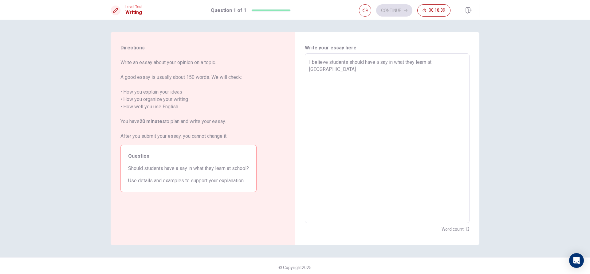
type textarea "I believe students should have a say in what they learn at school"
type textarea "x"
type textarea "I believe students should have a say in what they learn at schoolb"
type textarea "x"
type textarea "I believe students should have a say in what they learn at schoolbe"
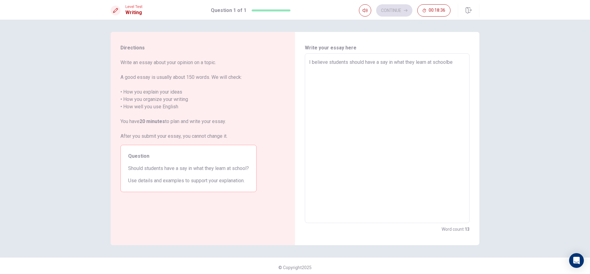
type textarea "x"
type textarea "I believe students should have a say in what they learn at schoolbec"
type textarea "x"
type textarea "I believe students should have a say in what they learn at schoolbeca"
type textarea "x"
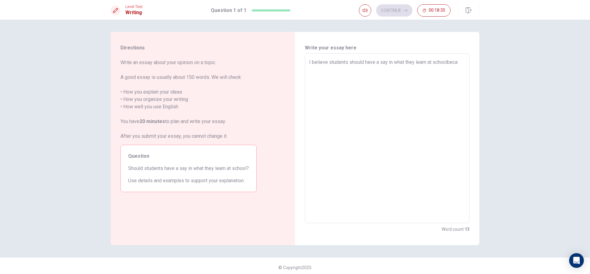
type textarea "I believe students should have a say in what they learn at schoolbecau"
type textarea "x"
type textarea "I believe students should have a say in what they learn at schoolbecaus"
type textarea "x"
type textarea "I believe students should have a say in what they learn at schoolbecause"
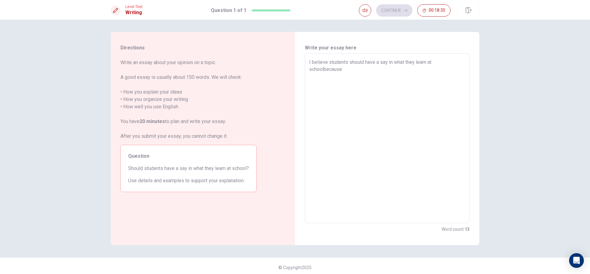
type textarea "x"
type textarea "I believe students should have a say in what they learn at schoolbecause"
type textarea "x"
type textarea "I believe students should have a say in what they learn at schoolbecause i"
type textarea "x"
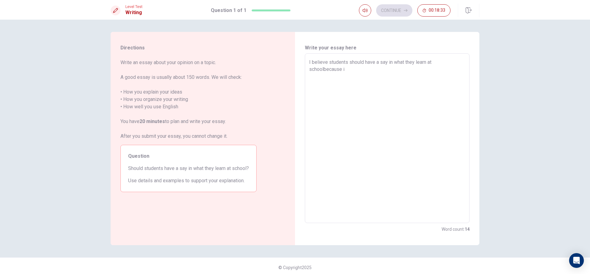
type textarea "I believe students should have a say in what they learn at schoolbecause it"
type textarea "x"
type textarea "I believe students should have a say in what they learn at schoolbecause it"
type textarea "x"
type textarea "I believe students should have a say in what they learn at schoolbecause it m"
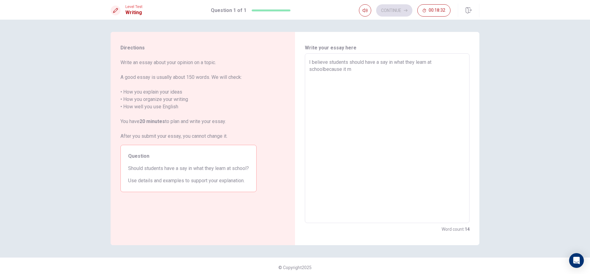
type textarea "x"
type textarea "I believe students should have a say in what they learn at schoolbecause it ma"
type textarea "x"
type textarea "I believe students should have a say in what they learn at schoolbecause it mak"
type textarea "x"
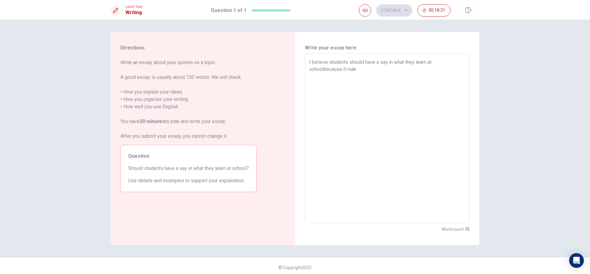
type textarea "I believe students should have a say in what they learn at schoolbecause it make"
type textarea "x"
type textarea "I believe students should have a say in what they learn at schoolbecause it mak…"
type textarea "x"
type textarea "I believe students should have a say in what they learn at schoolbecause it mak…"
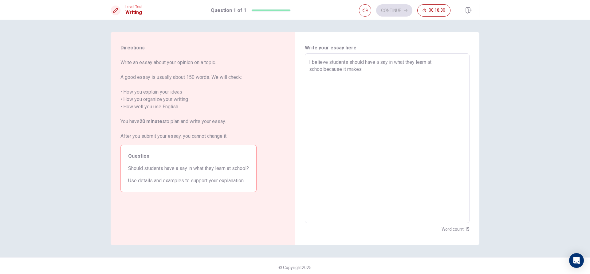
type textarea "x"
type textarea "I believe students should have a say in what they learn at schoolbecause it mak…"
type textarea "x"
type textarea "I believe students should have a say in what they learn at schoolbecause it mak…"
type textarea "x"
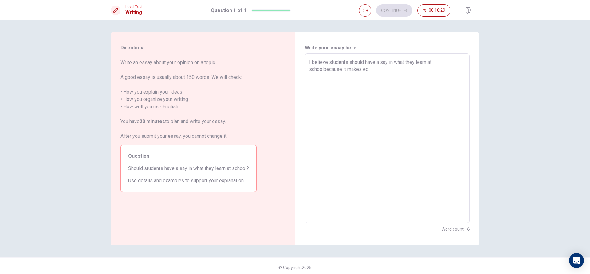
type textarea "I believe students should have a say in what they learn at schoolbecause it mak…"
type textarea "x"
type textarea "I believe students should have a say in what they learn at schoolbecause it mak…"
type textarea "x"
type textarea "I believe students should have a say in what they learn at schoolbecause it mak…"
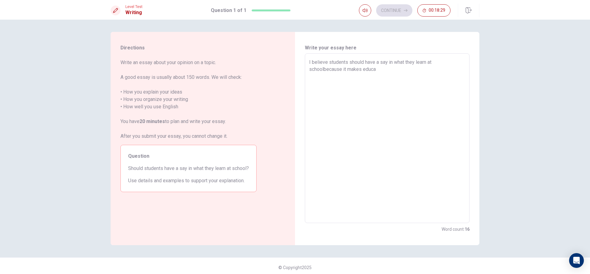
type textarea "x"
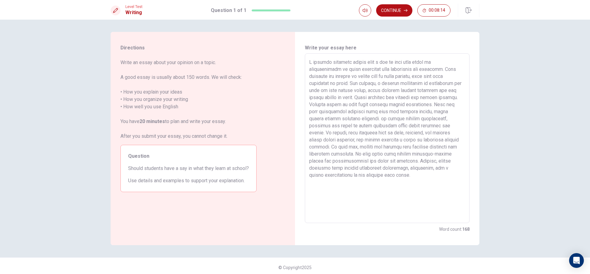
click at [322, 70] on textarea at bounding box center [387, 139] width 156 height 160
click at [433, 88] on textarea at bounding box center [387, 139] width 156 height 160
click at [361, 118] on textarea at bounding box center [387, 139] width 156 height 160
click at [361, 119] on textarea at bounding box center [387, 139] width 156 height 160
click at [363, 118] on textarea at bounding box center [387, 139] width 156 height 160
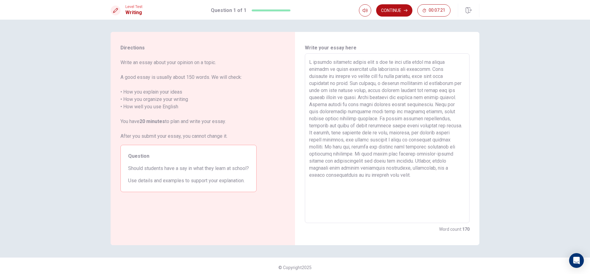
click at [409, 118] on textarea at bounding box center [387, 139] width 156 height 160
click at [396, 6] on button "Continue" at bounding box center [394, 10] width 36 height 12
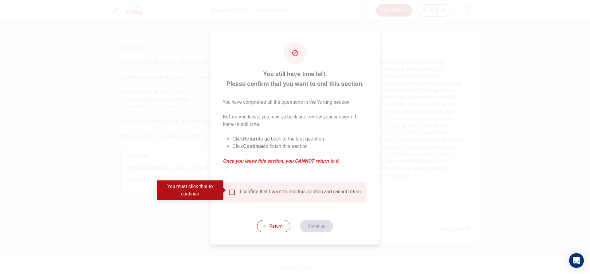
click at [229, 191] on input "You must click this to continue" at bounding box center [231, 192] width 7 height 7
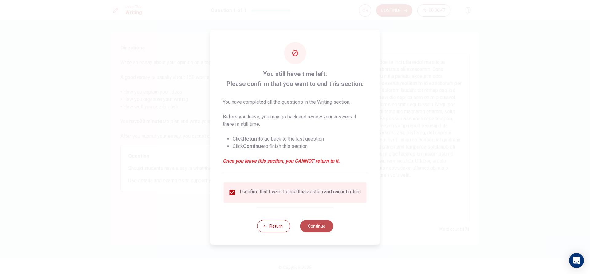
click at [326, 226] on button "Continue" at bounding box center [316, 226] width 33 height 12
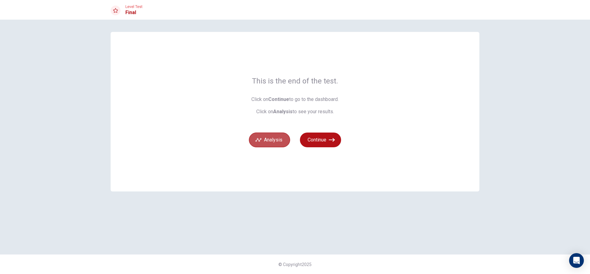
click at [271, 140] on button "Analysis" at bounding box center [269, 140] width 41 height 15
